Goal: Task Accomplishment & Management: Use online tool/utility

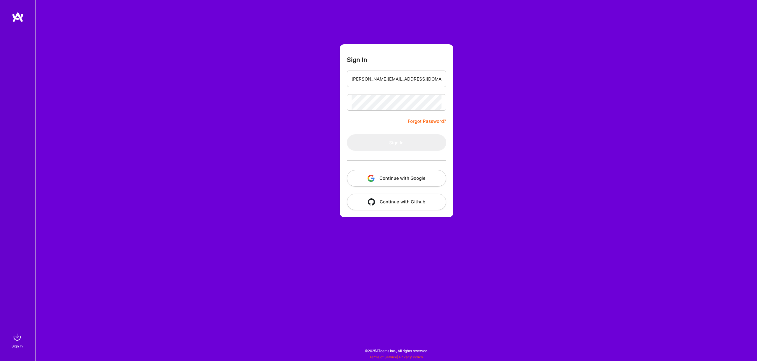
type input "[PERSON_NAME][EMAIL_ADDRESS][DOMAIN_NAME]"
click at [347, 134] on button "Sign In" at bounding box center [396, 142] width 99 height 17
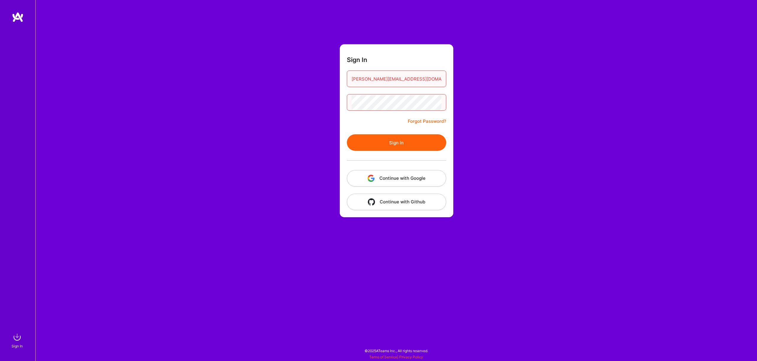
click at [418, 112] on form "Sign In [PERSON_NAME][EMAIL_ADDRESS][DOMAIN_NAME] Forgot Password? Sign In Cont…" at bounding box center [396, 130] width 113 height 173
click at [347, 134] on button "Sign In" at bounding box center [396, 142] width 99 height 17
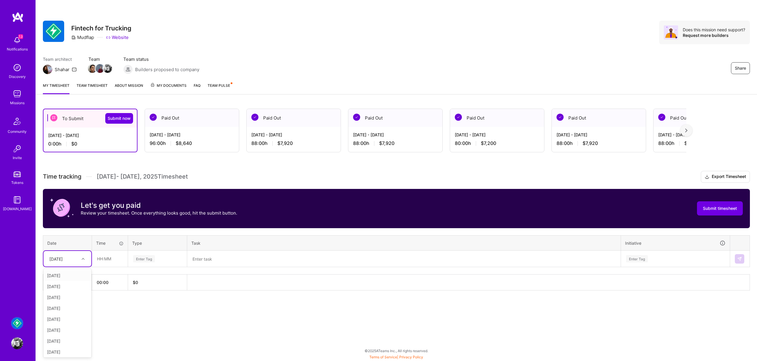
click at [63, 257] on div "[DATE]" at bounding box center [55, 259] width 13 height 6
click at [69, 274] on div "[DATE]" at bounding box center [67, 275] width 48 height 11
click at [107, 261] on input "text" at bounding box center [109, 259] width 35 height 16
type input "08:00"
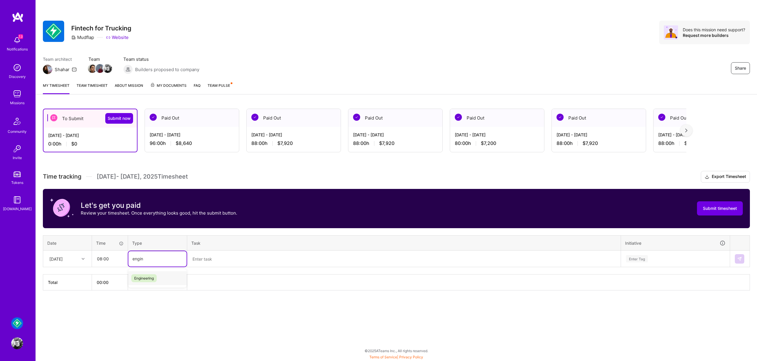
type input "engine"
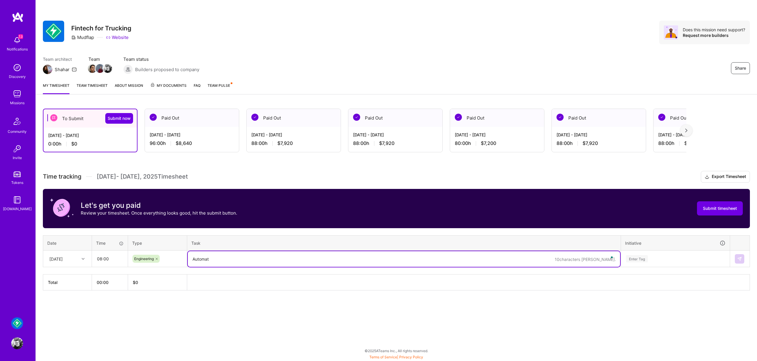
type textarea "Automate"
type textarea "manu"
type textarea "Manual and automated testing tasks for fleets"
click at [648, 260] on div "Enter Tag" at bounding box center [675, 259] width 108 height 15
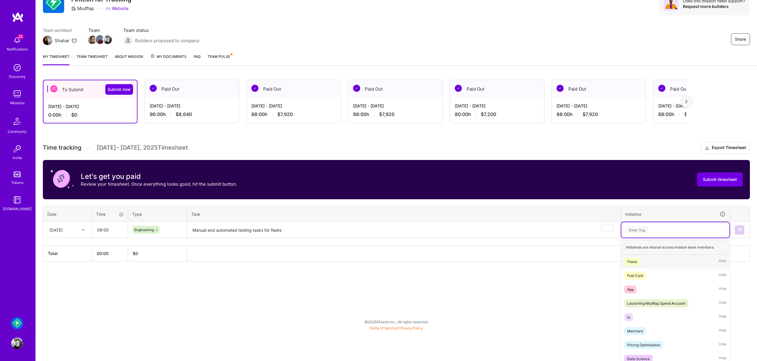
click at [651, 262] on div "Fleets Hide" at bounding box center [675, 262] width 108 height 14
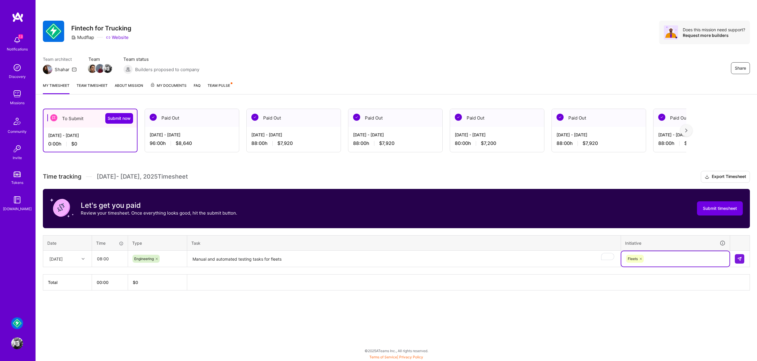
scroll to position [0, 0]
click at [735, 256] on button at bounding box center [738, 258] width 9 height 9
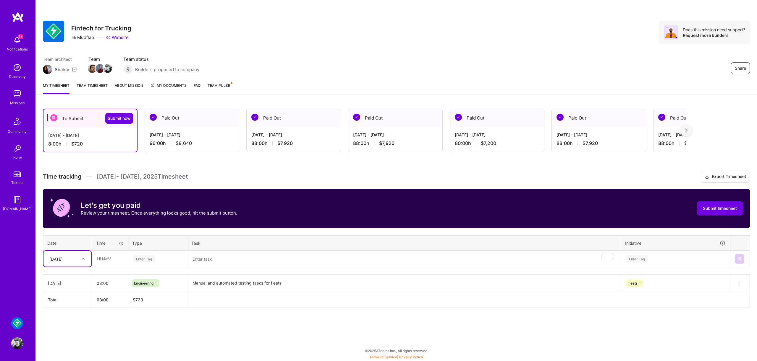
click at [82, 258] on icon at bounding box center [83, 259] width 3 height 3
drag, startPoint x: 70, startPoint y: 307, endPoint x: 75, endPoint y: 301, distance: 8.4
click at [71, 307] on div "[DATE]" at bounding box center [67, 308] width 48 height 11
click at [61, 256] on div "[DATE]" at bounding box center [55, 259] width 13 height 6
drag, startPoint x: 69, startPoint y: 311, endPoint x: 75, endPoint y: 306, distance: 7.2
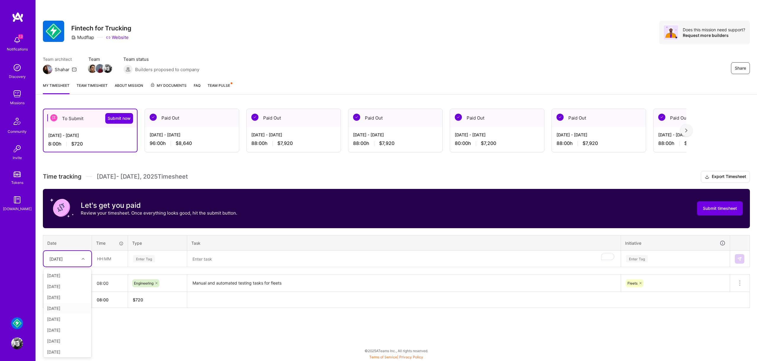
click at [69, 311] on div "[DATE]" at bounding box center [67, 308] width 48 height 11
click at [113, 260] on input "text" at bounding box center [109, 259] width 35 height 16
type input "08:00"
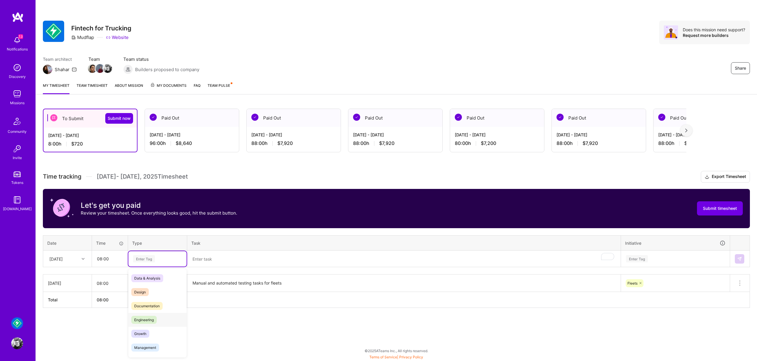
click at [147, 321] on span "Engineering" at bounding box center [143, 320] width 25 height 8
drag, startPoint x: 216, startPoint y: 249, endPoint x: 217, endPoint y: 254, distance: 4.2
click at [216, 250] on th "Task" at bounding box center [404, 243] width 434 height 15
click at [220, 254] on textarea "To enrich screen reader interactions, please activate Accessibility in Grammarl…" at bounding box center [404, 260] width 432 height 16
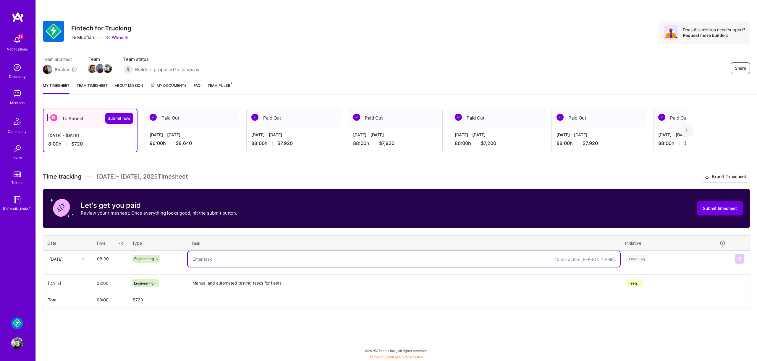
paste textarea "Manual and automated testing tasks for fleets"
type textarea "Manual and automated testing tasks for fleets"
click at [666, 260] on div "Enter Tag" at bounding box center [675, 259] width 108 height 15
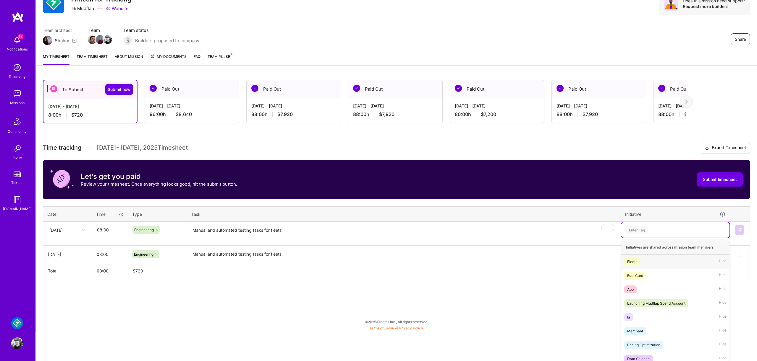
click at [658, 262] on div "Fleets Hide" at bounding box center [675, 262] width 108 height 14
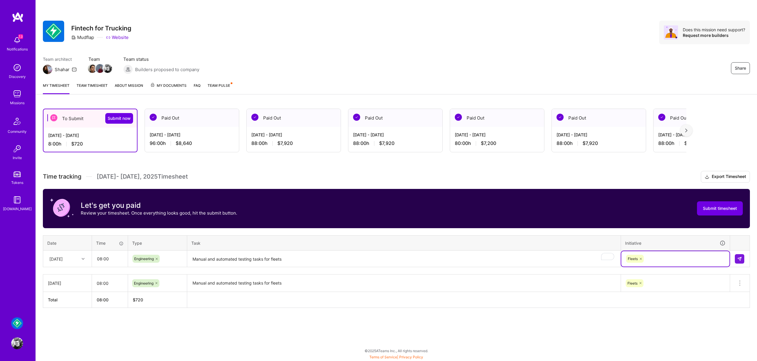
scroll to position [0, 0]
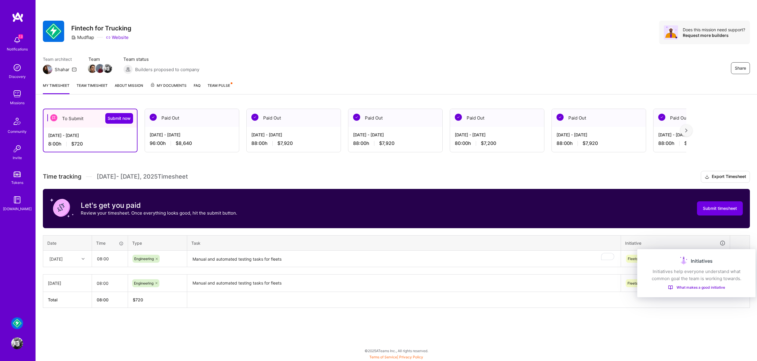
click at [736, 259] on div "Initiatives" at bounding box center [696, 261] width 104 height 9
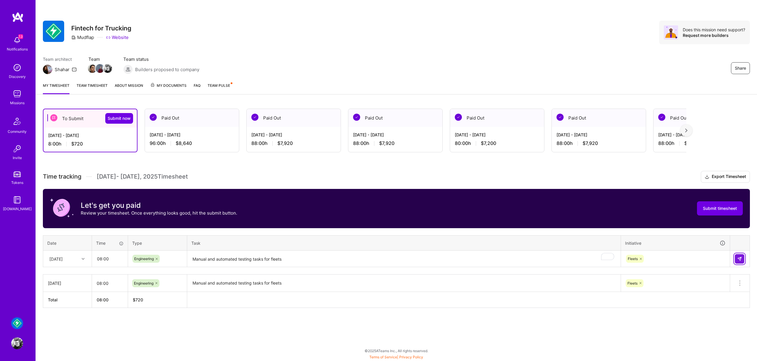
click at [739, 261] on img at bounding box center [739, 259] width 5 height 5
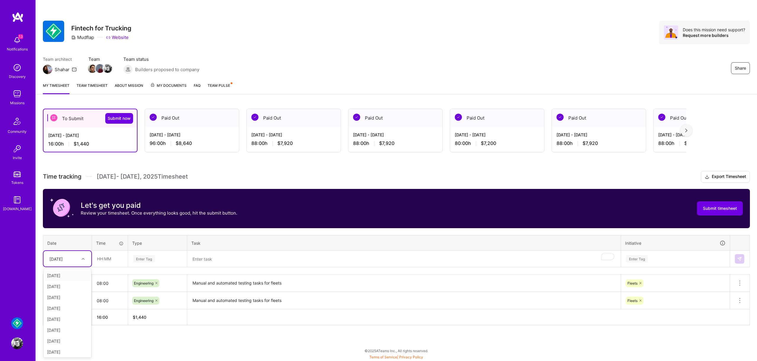
click at [63, 260] on div "[DATE]" at bounding box center [55, 259] width 13 height 6
drag, startPoint x: 72, startPoint y: 309, endPoint x: 80, endPoint y: 296, distance: 15.1
click at [72, 309] on div "[DATE]" at bounding box center [67, 308] width 48 height 11
drag, startPoint x: 122, startPoint y: 250, endPoint x: 119, endPoint y: 255, distance: 5.8
click at [122, 251] on table "Date Time Type Task Initiative [DATE] Enter Tag Enter Tag" at bounding box center [396, 252] width 707 height 32
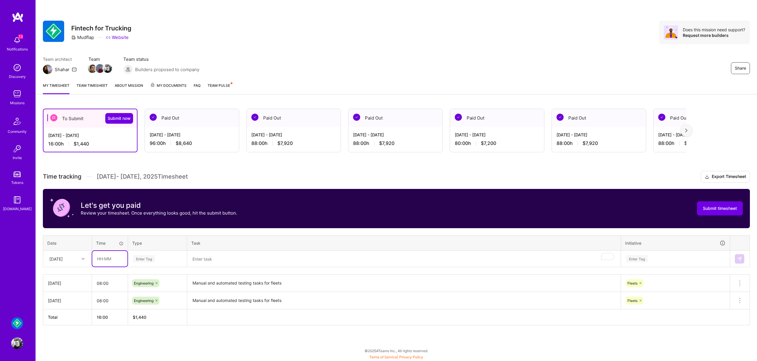
click at [119, 255] on input "text" at bounding box center [109, 259] width 35 height 16
type input "08:00"
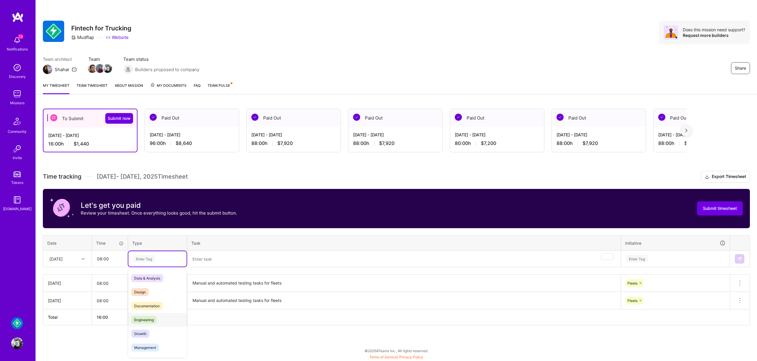
drag, startPoint x: 173, startPoint y: 320, endPoint x: 199, endPoint y: 275, distance: 52.4
click at [173, 320] on div "Engineering" at bounding box center [157, 320] width 58 height 14
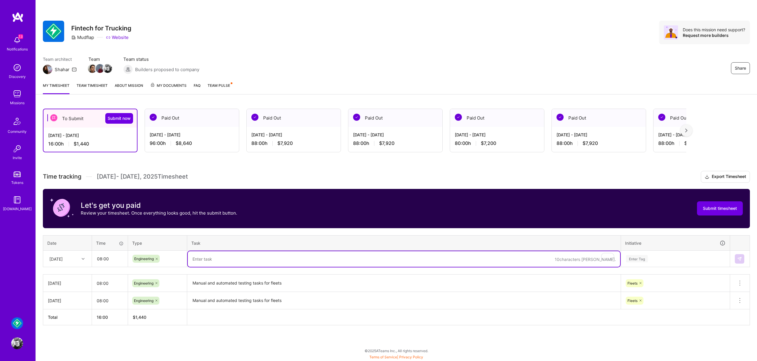
click at [210, 260] on textarea "To enrich screen reader interactions, please activate Accessibility in Grammarl…" at bounding box center [404, 260] width 432 height 16
paste textarea "Manual and automated testing tasks for fleets"
type textarea "Manual and automated testing tasks for fleets"
